Goal: Communication & Community: Answer question/provide support

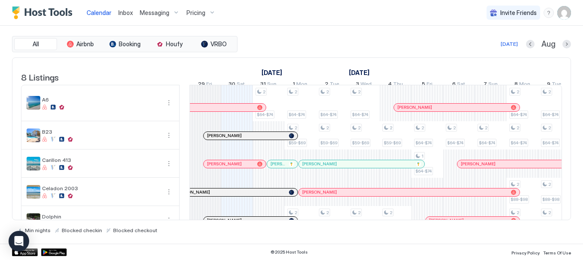
click at [239, 139] on div at bounding box center [239, 136] width 7 height 7
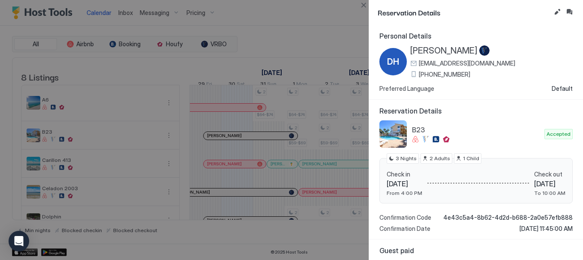
click at [221, 113] on div at bounding box center [291, 130] width 583 height 260
click at [364, 4] on button "Close" at bounding box center [364, 5] width 10 height 10
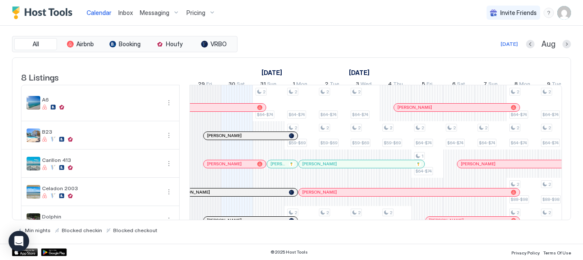
click at [236, 111] on div at bounding box center [239, 107] width 7 height 7
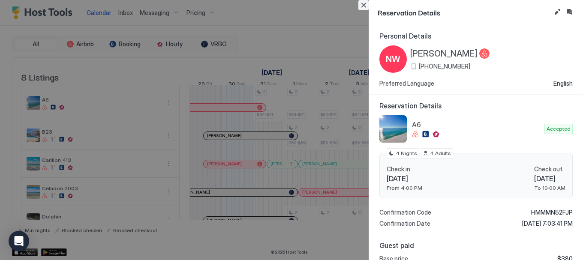
click at [363, 4] on button "Close" at bounding box center [364, 5] width 10 height 10
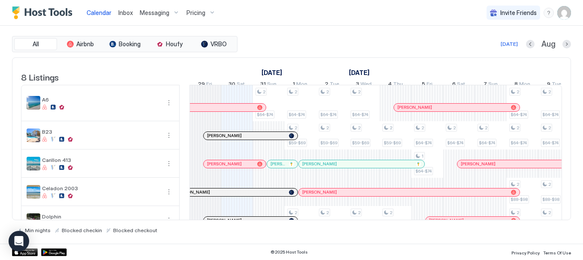
click at [219, 168] on div at bounding box center [219, 164] width 7 height 7
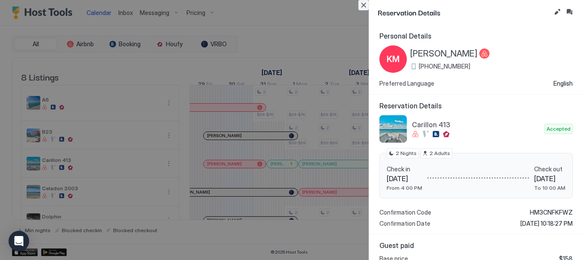
click at [362, 5] on button "Close" at bounding box center [364, 5] width 10 height 10
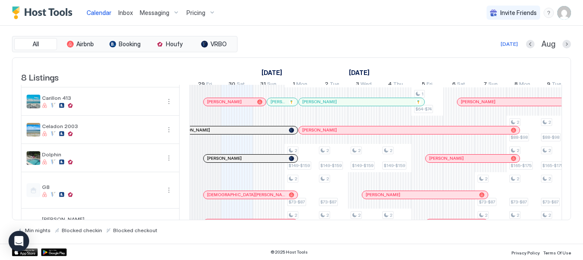
scroll to position [75, 0]
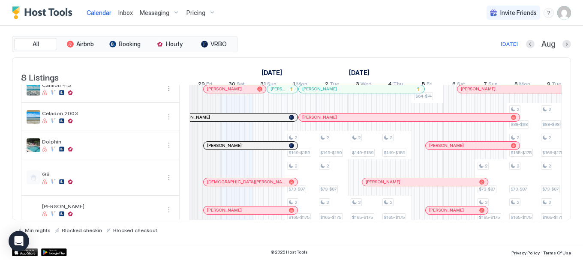
click at [243, 121] on div at bounding box center [242, 117] width 7 height 7
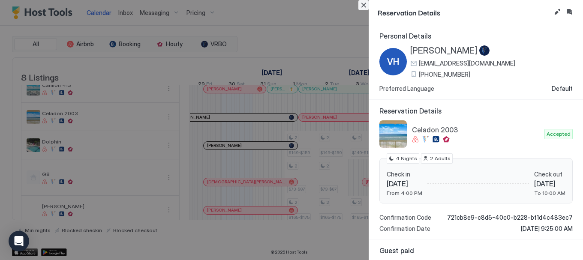
click at [364, 6] on button "Close" at bounding box center [364, 5] width 10 height 10
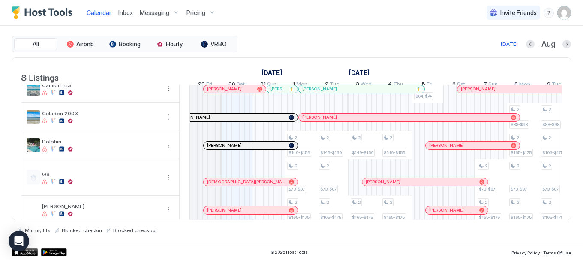
click at [234, 149] on div at bounding box center [233, 145] width 7 height 7
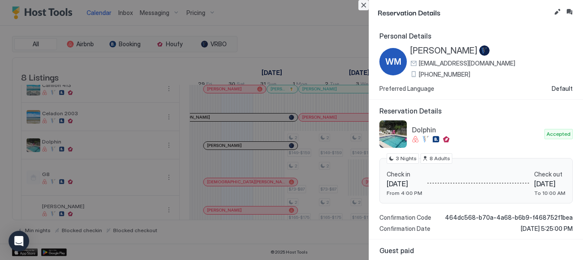
click at [364, 5] on button "Close" at bounding box center [364, 5] width 10 height 10
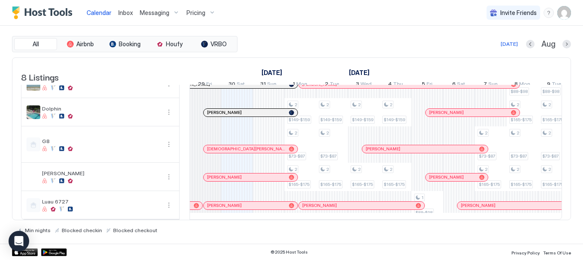
scroll to position [121, 0]
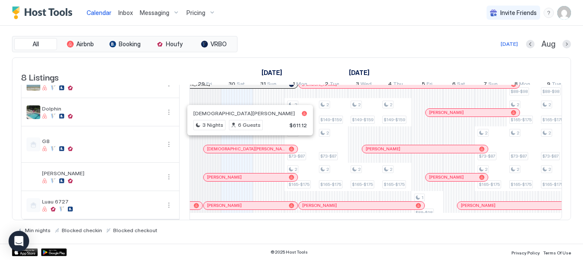
click at [241, 146] on div at bounding box center [240, 149] width 7 height 7
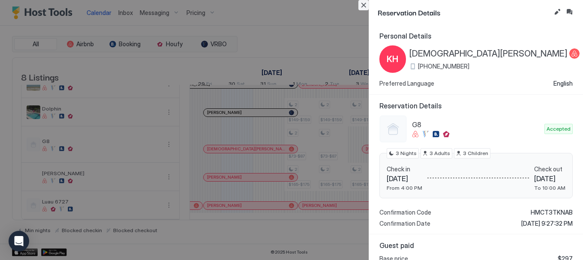
click at [365, 7] on button "Close" at bounding box center [364, 5] width 10 height 10
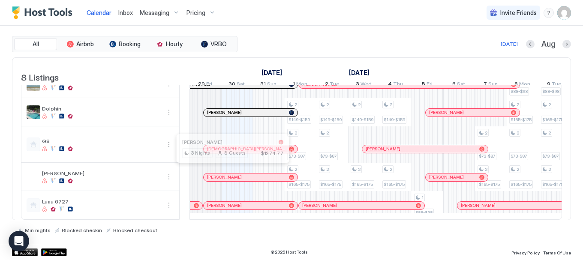
click at [229, 175] on span "[PERSON_NAME]" at bounding box center [224, 178] width 35 height 6
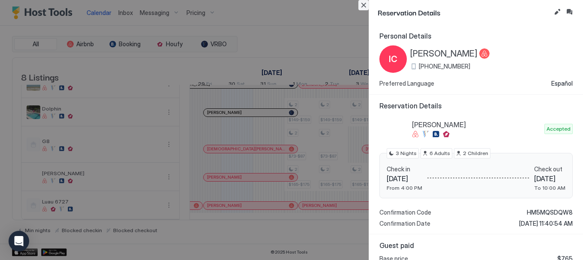
click at [363, 6] on button "Close" at bounding box center [364, 5] width 10 height 10
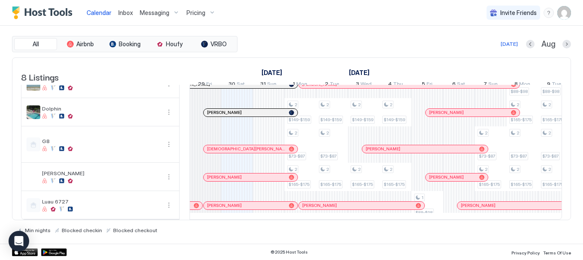
click at [237, 202] on div at bounding box center [237, 205] width 7 height 7
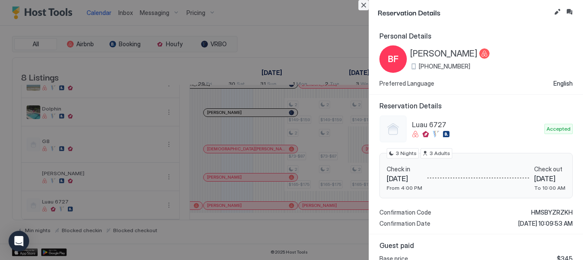
click at [363, 4] on button "Close" at bounding box center [364, 5] width 10 height 10
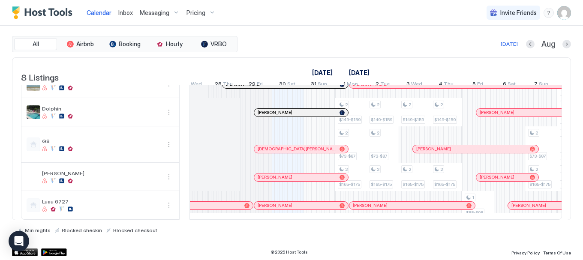
click at [127, 13] on span "Inbox" at bounding box center [125, 12] width 15 height 7
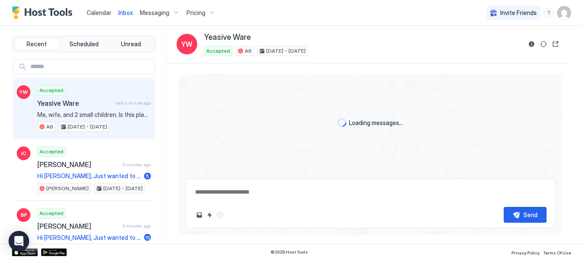
scroll to position [92, 0]
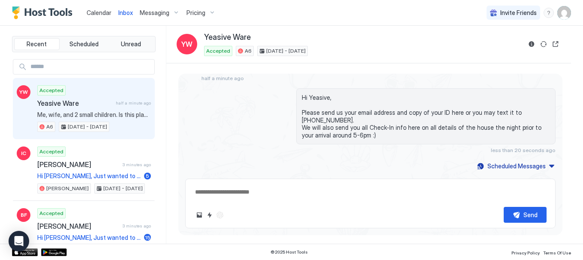
click at [80, 108] on div "Accepted Yeasive [PERSON_NAME] half a minute ago Me, wife, and 2 small children…" at bounding box center [94, 108] width 114 height 47
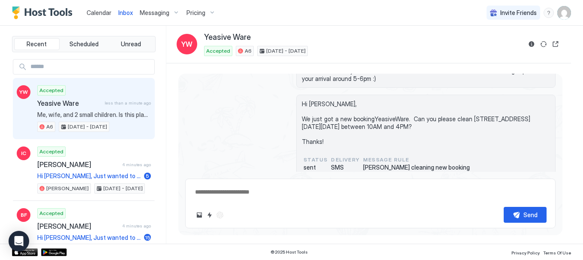
scroll to position [143, 0]
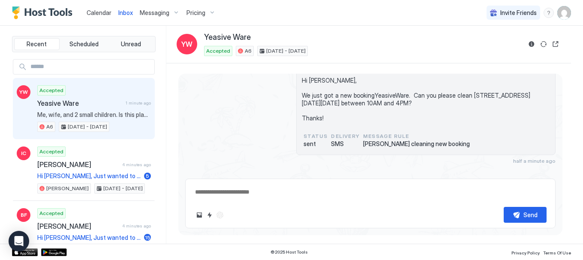
click at [96, 10] on span "Calendar" at bounding box center [99, 12] width 25 height 7
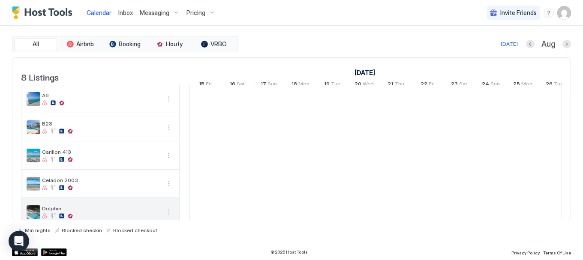
scroll to position [0, 477]
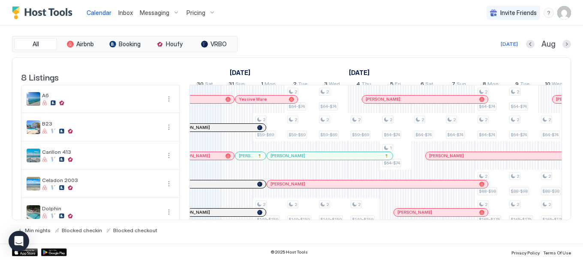
click at [124, 13] on span "Inbox" at bounding box center [125, 12] width 15 height 7
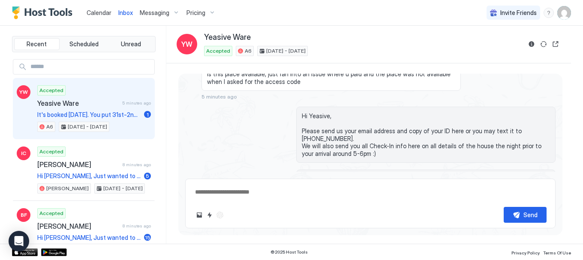
scroll to position [257, 0]
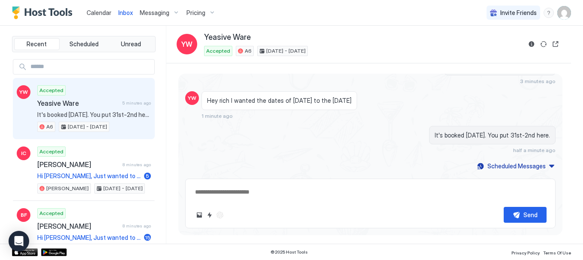
click at [96, 13] on span "Calendar" at bounding box center [99, 12] width 25 height 7
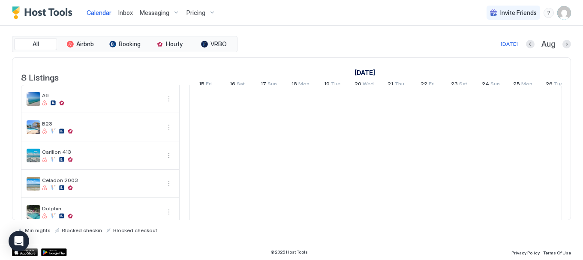
scroll to position [0, 477]
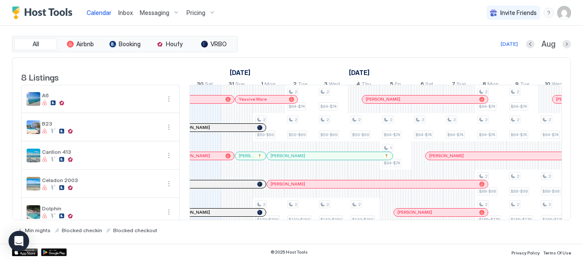
click at [273, 103] on div at bounding box center [276, 99] width 7 height 7
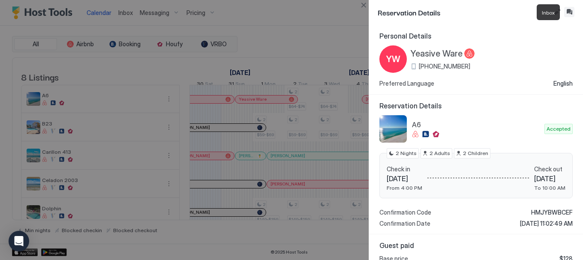
click at [568, 11] on button "Inbox" at bounding box center [570, 12] width 10 height 10
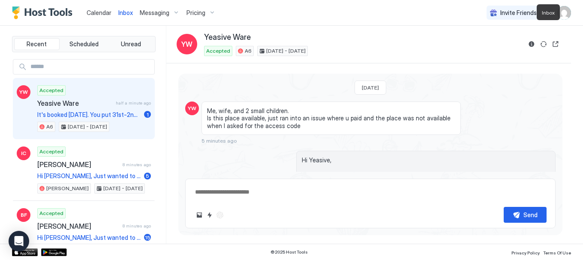
scroll to position [257, 0]
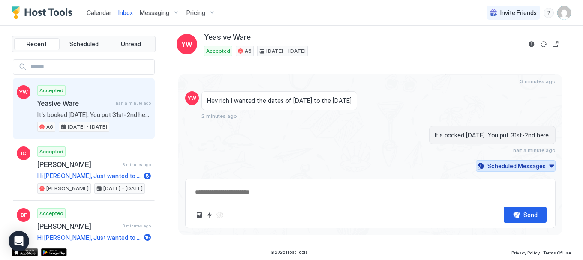
click at [509, 168] on div "Scheduled Messages" at bounding box center [517, 166] width 58 height 9
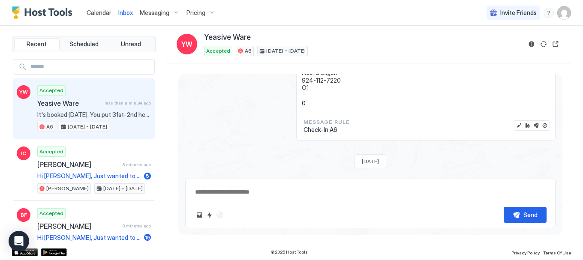
scroll to position [731, 0]
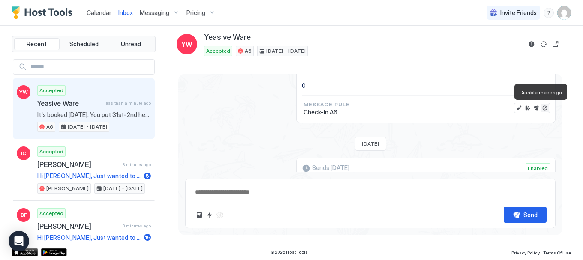
click at [541, 109] on button "Disable message" at bounding box center [545, 108] width 9 height 9
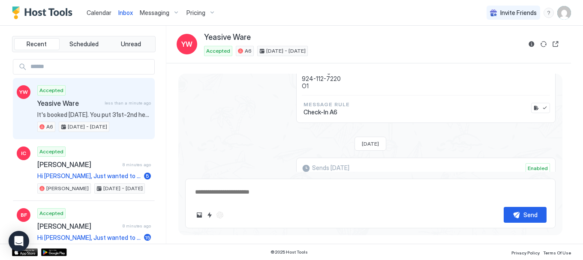
click at [97, 13] on span "Calendar" at bounding box center [99, 12] width 25 height 7
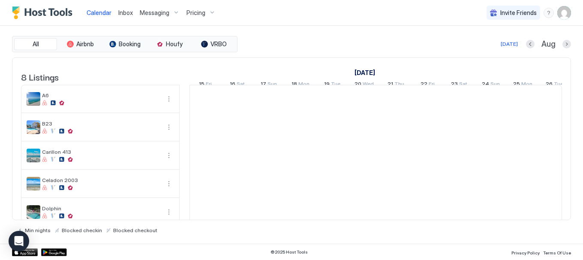
scroll to position [0, 477]
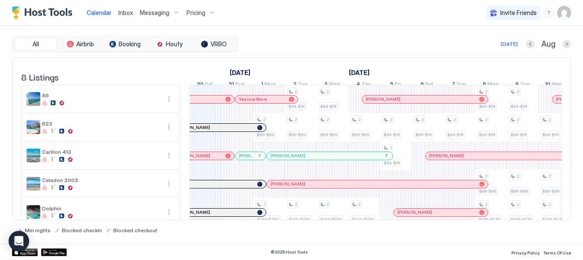
click at [122, 15] on span "Inbox" at bounding box center [125, 12] width 15 height 7
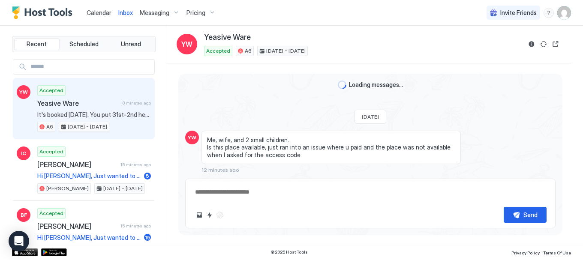
scroll to position [286, 0]
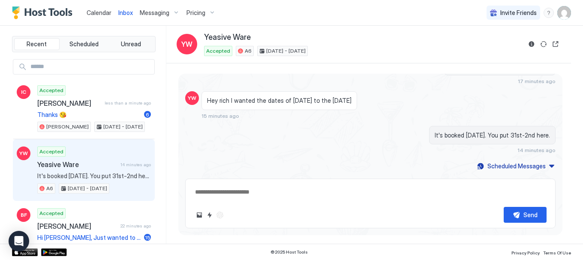
click at [79, 169] on div "Accepted Yeasive Ware 14 minutes ago It's booked [DATE]. You put 31st-2nd here.…" at bounding box center [94, 170] width 114 height 47
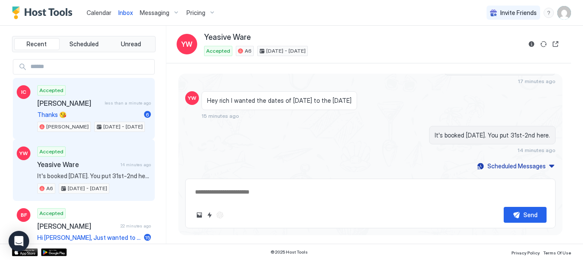
click at [89, 112] on span "Thanks 😘" at bounding box center [88, 115] width 103 height 8
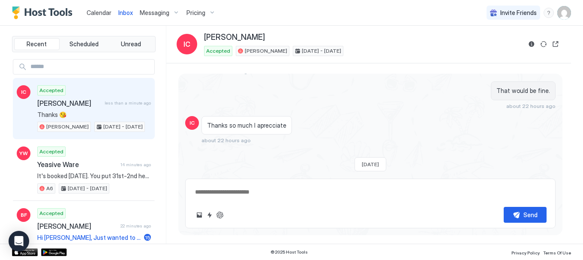
scroll to position [1580, 0]
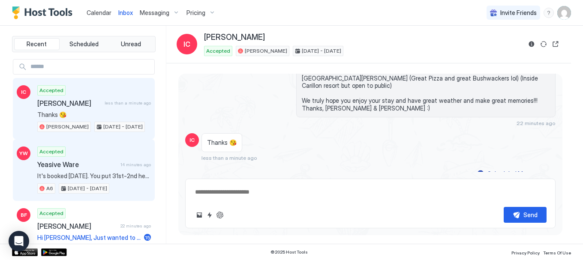
click at [73, 172] on span "It's booked [DATE]. You put 31st-2nd here." at bounding box center [94, 176] width 114 height 8
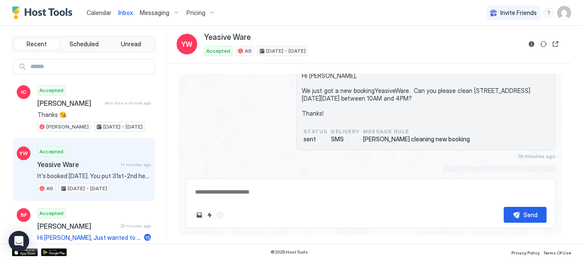
scroll to position [286, 0]
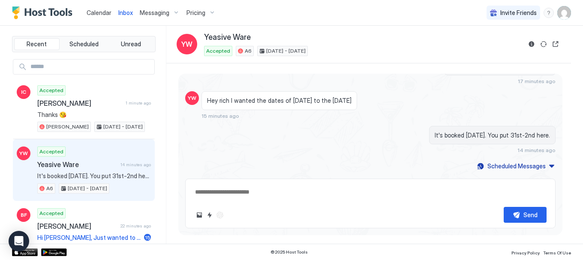
click at [98, 13] on span "Calendar" at bounding box center [99, 12] width 25 height 7
